Goal: Information Seeking & Learning: Learn about a topic

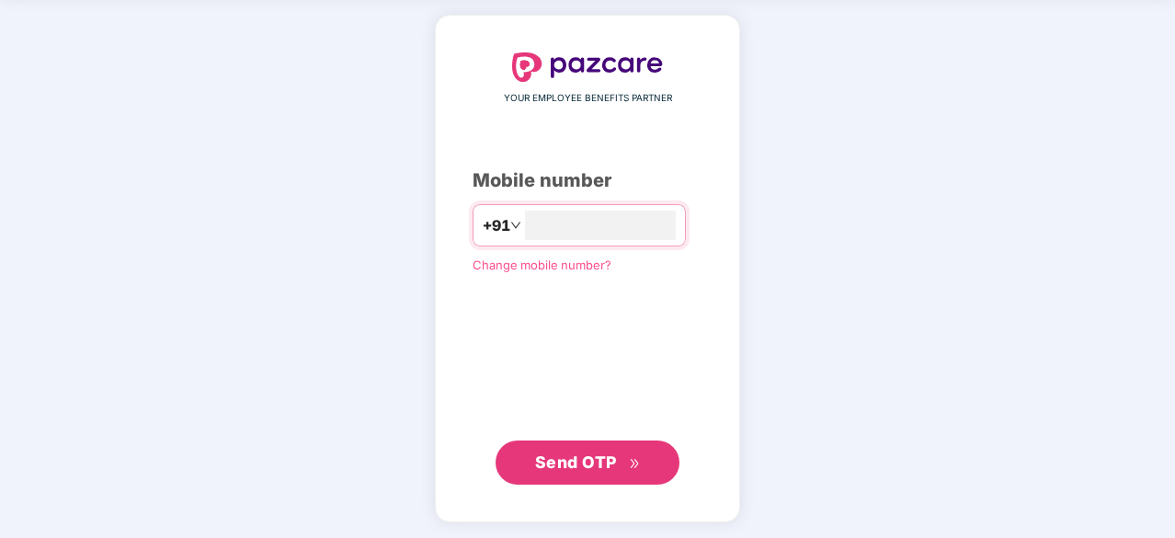
type input "**********"
click at [585, 457] on span "Send OTP" at bounding box center [576, 460] width 82 height 19
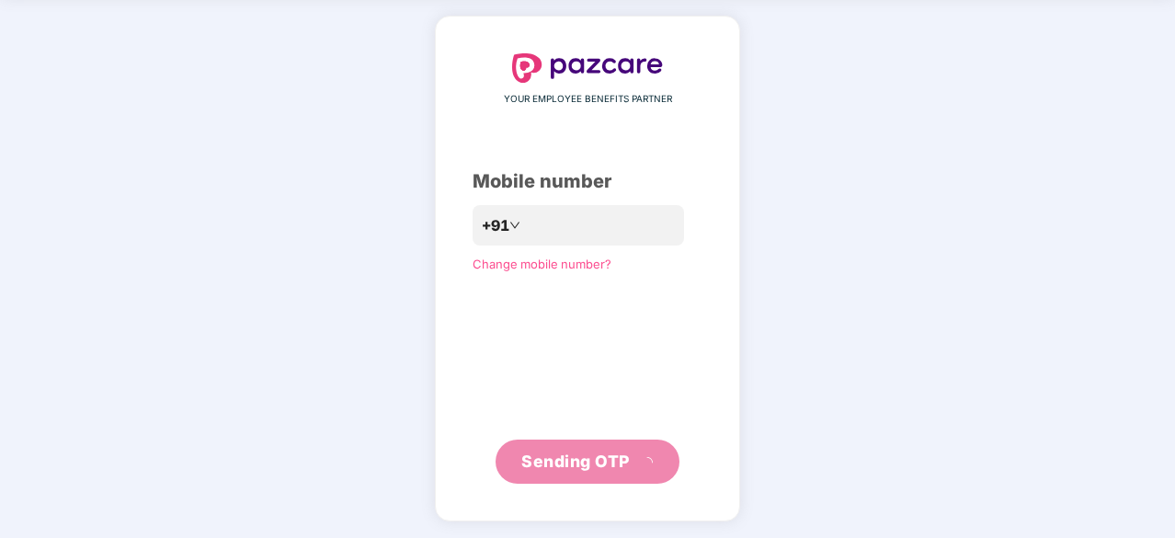
scroll to position [61, 0]
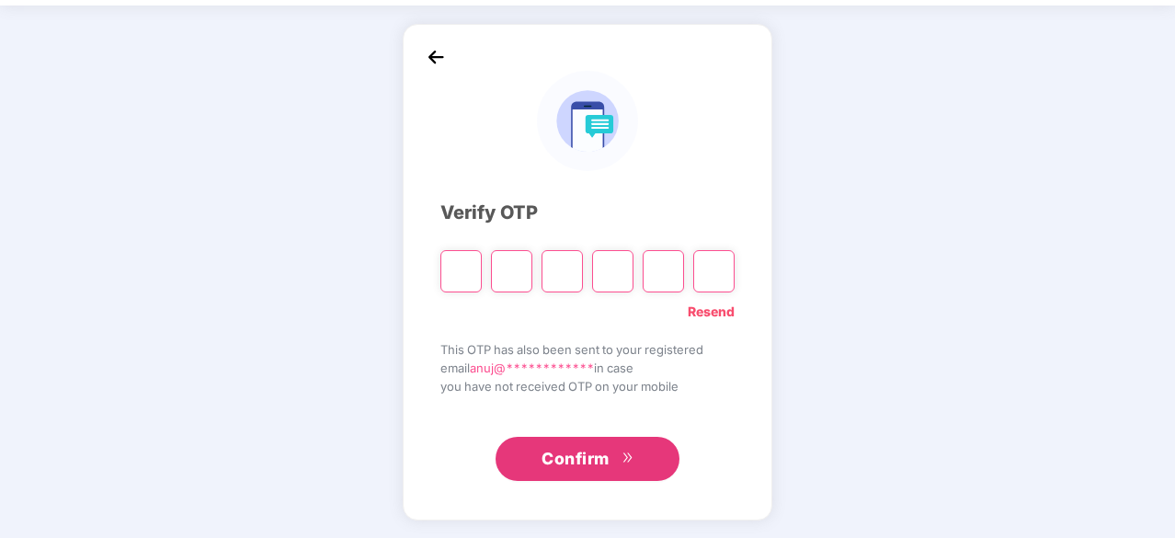
type input "*"
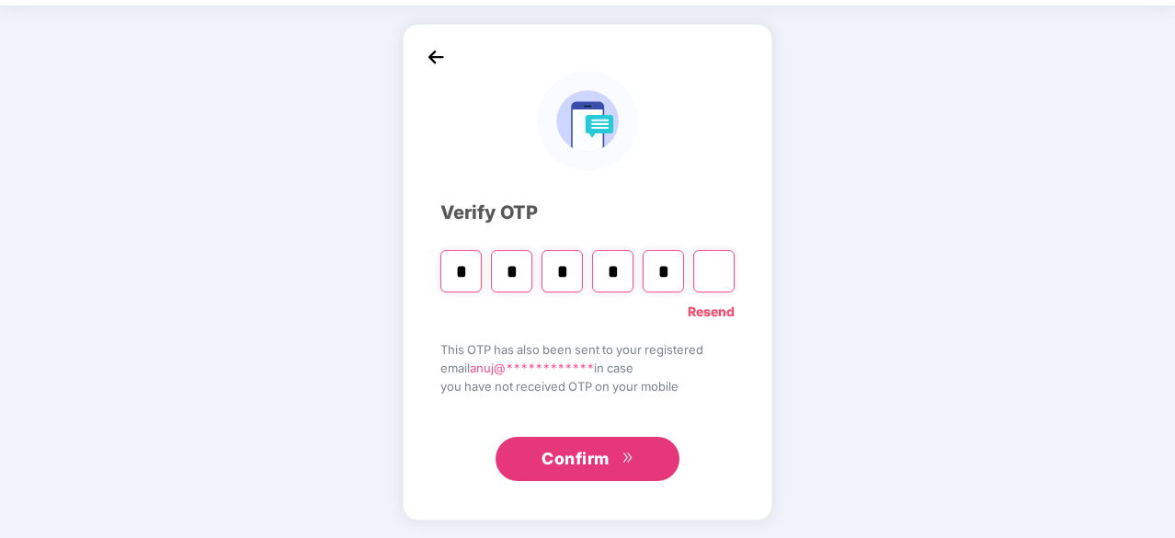
type input "*"
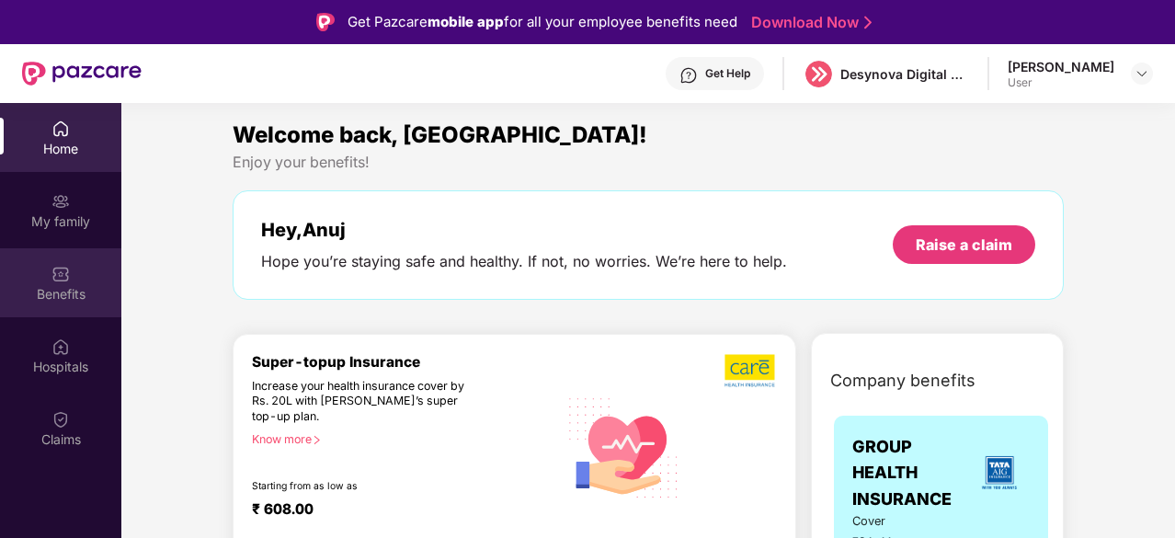
click at [70, 282] on div "Benefits" at bounding box center [60, 282] width 121 height 69
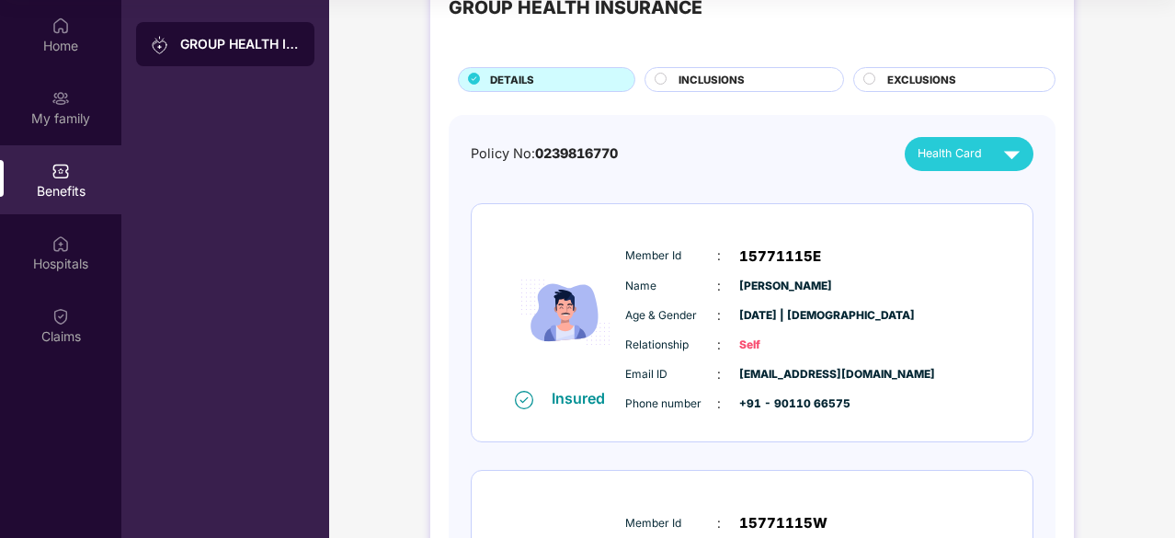
scroll to position [64, 0]
click at [687, 73] on span "INCLUSIONS" at bounding box center [711, 81] width 66 height 17
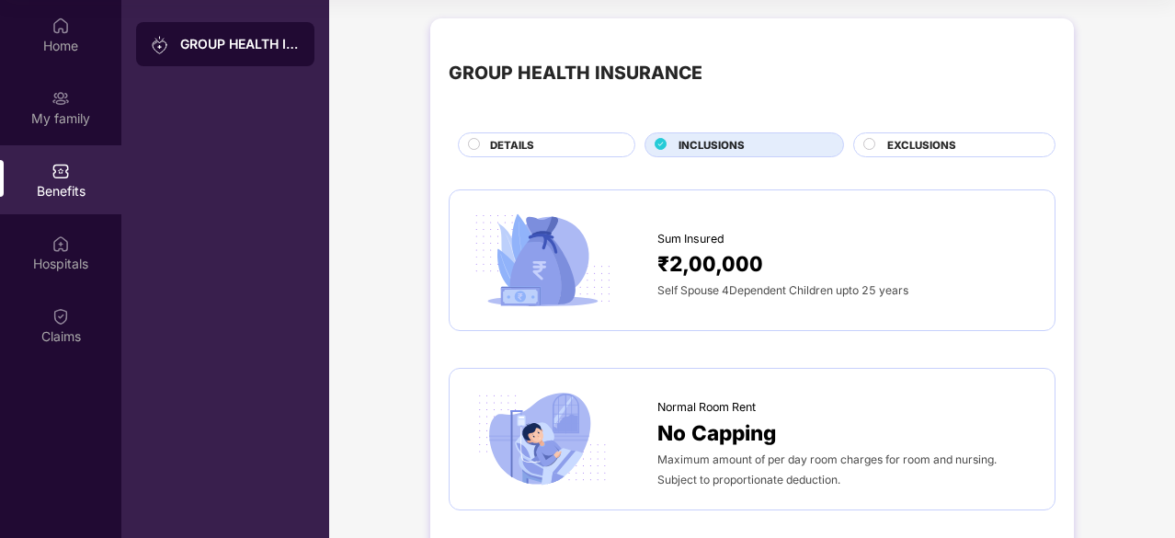
scroll to position [0, 0]
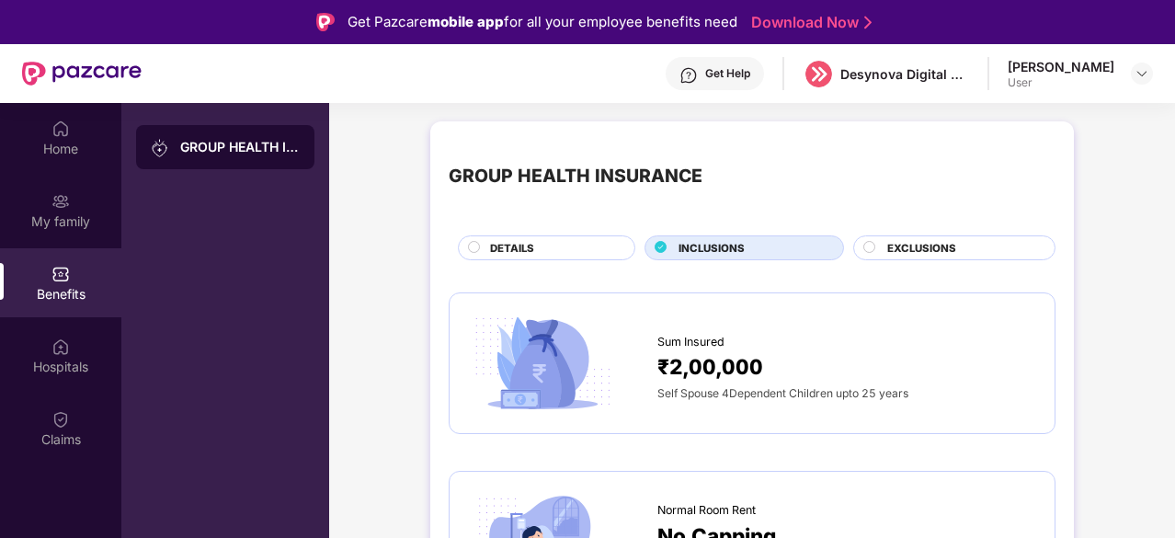
click at [946, 244] on span "EXCLUSIONS" at bounding box center [921, 248] width 69 height 17
